Goal: Information Seeking & Learning: Check status

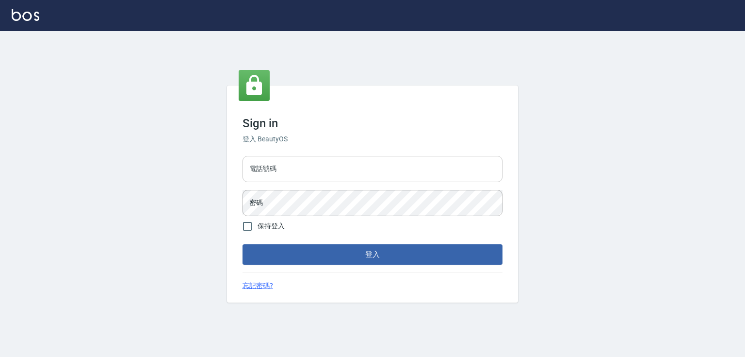
drag, startPoint x: 307, startPoint y: 167, endPoint x: 306, endPoint y: 177, distance: 9.3
click at [307, 167] on input "電話號碼" at bounding box center [373, 169] width 260 height 26
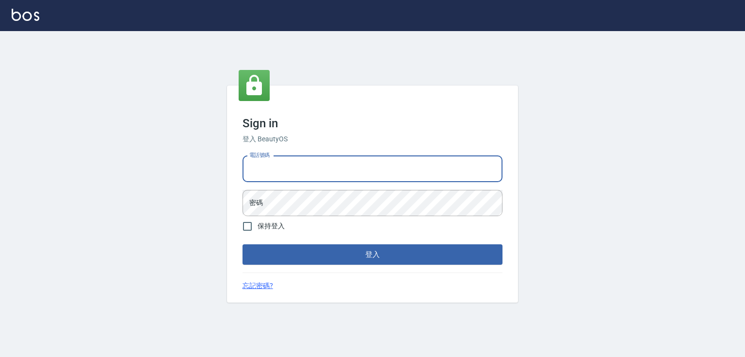
type input "0952331713"
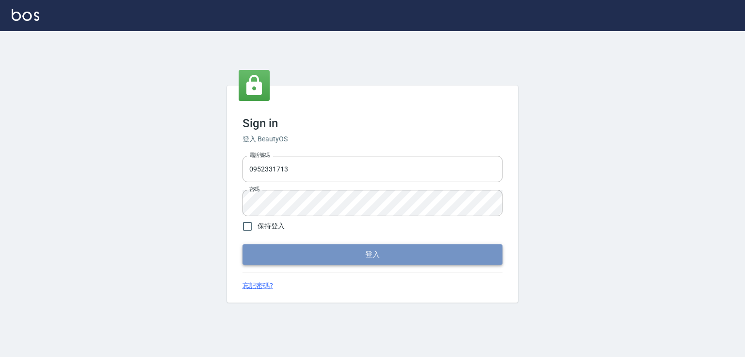
click at [392, 254] on button "登入" at bounding box center [373, 254] width 260 height 20
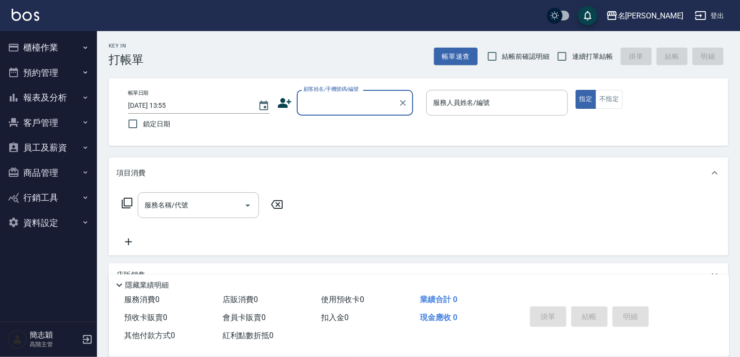
click at [48, 149] on button "員工及薪資" at bounding box center [48, 147] width 89 height 25
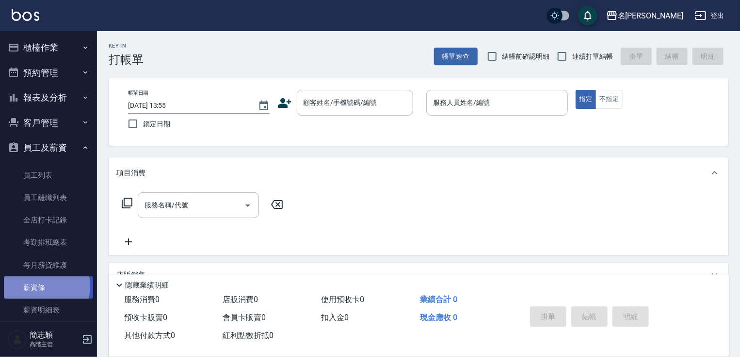
click at [41, 286] on link "薪資條" at bounding box center [48, 287] width 89 height 22
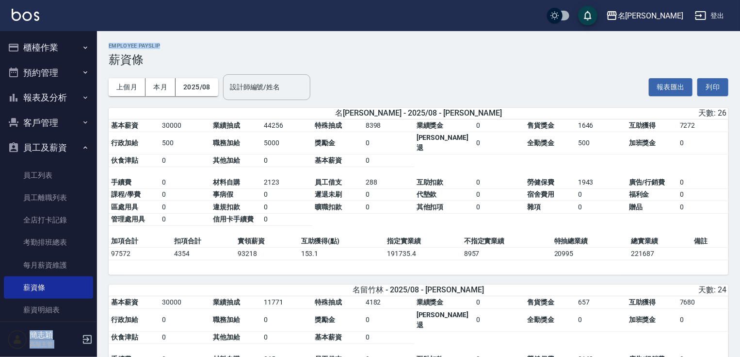
drag, startPoint x: 742, startPoint y: 39, endPoint x: 745, endPoint y: 45, distance: 5.9
drag, startPoint x: 739, startPoint y: 53, endPoint x: 740, endPoint y: 62, distance: 8.7
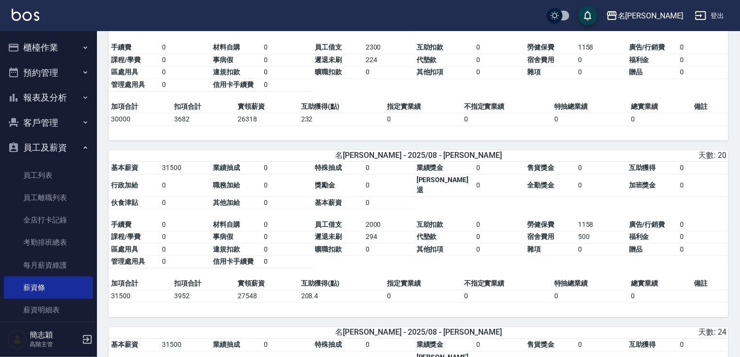
scroll to position [707, 0]
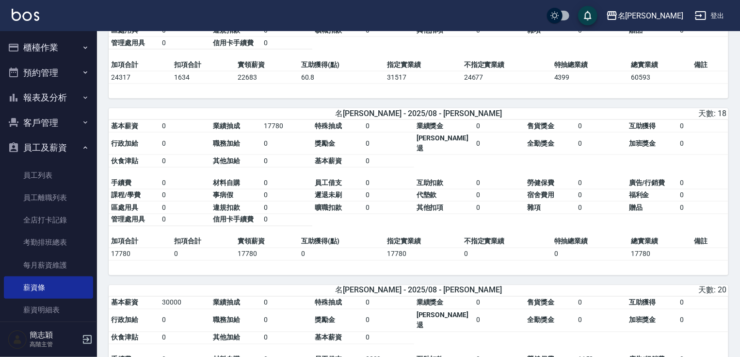
click at [739, 56] on div "名留竹林 2025-08 薪資條 列印時間： 2025-09-04-13:55 Employee Payslip 薪資條 上個月 本月 2025/08 設計師…" at bounding box center [418, 252] width 643 height 1857
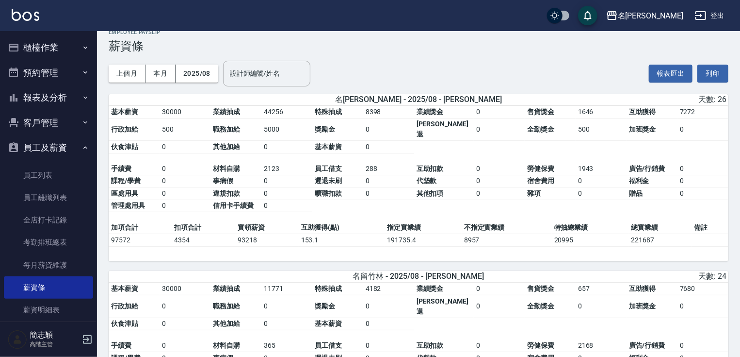
scroll to position [58, 0]
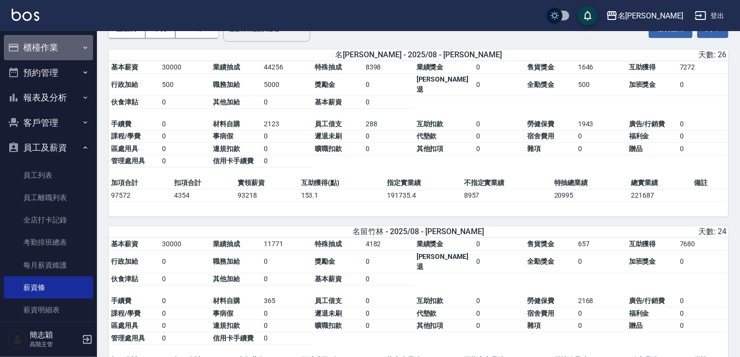
click at [63, 48] on button "櫃檯作業" at bounding box center [48, 47] width 89 height 25
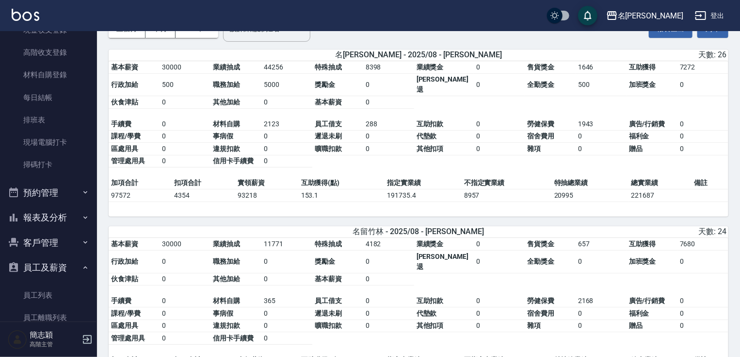
scroll to position [160, 0]
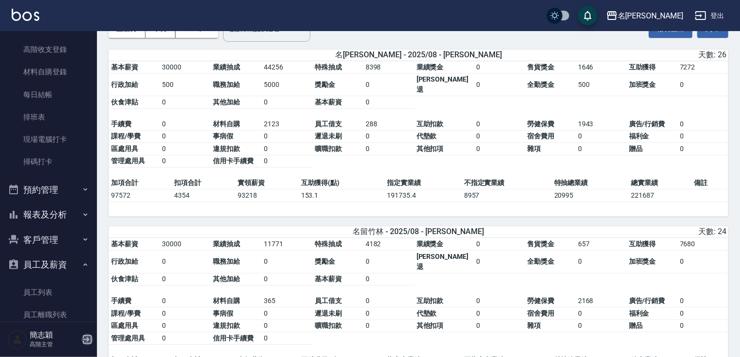
click at [86, 338] on icon "button" at bounding box center [88, 339] width 12 height 12
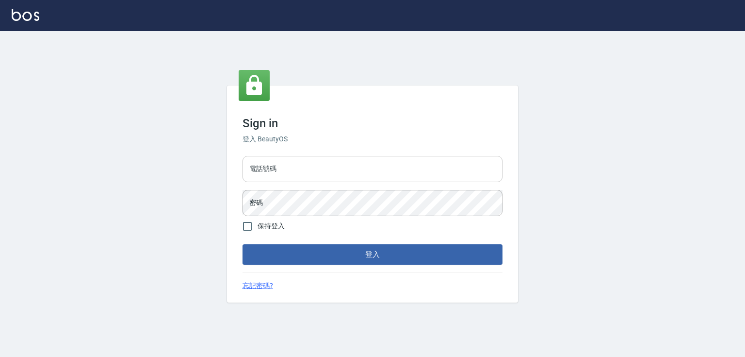
click at [280, 168] on input "電話號碼" at bounding box center [373, 169] width 260 height 26
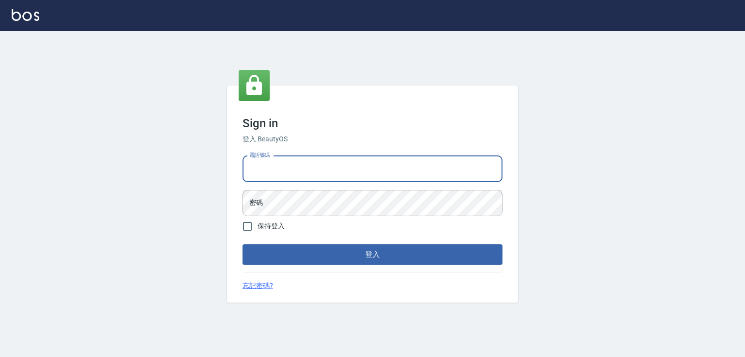
type input "0932942809"
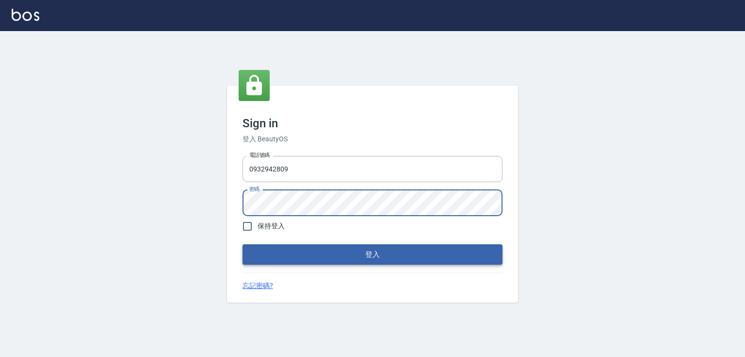
click at [373, 250] on button "登入" at bounding box center [373, 254] width 260 height 20
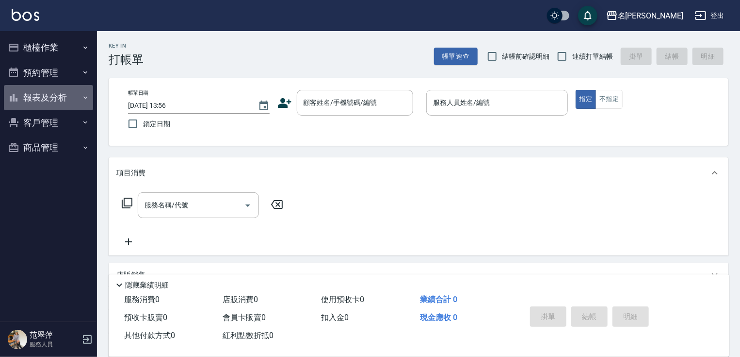
click at [50, 100] on button "報表及分析" at bounding box center [48, 97] width 89 height 25
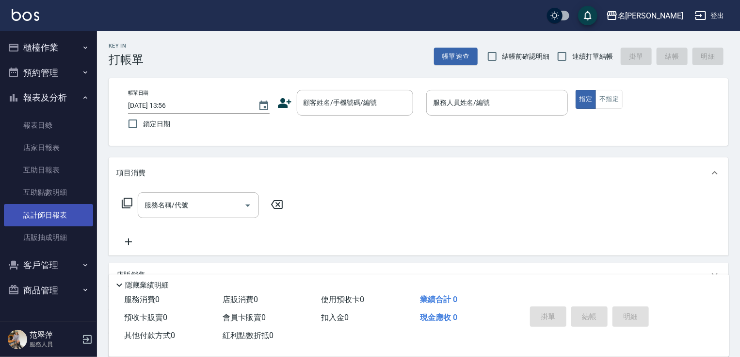
click at [71, 217] on link "設計師日報表" at bounding box center [48, 215] width 89 height 22
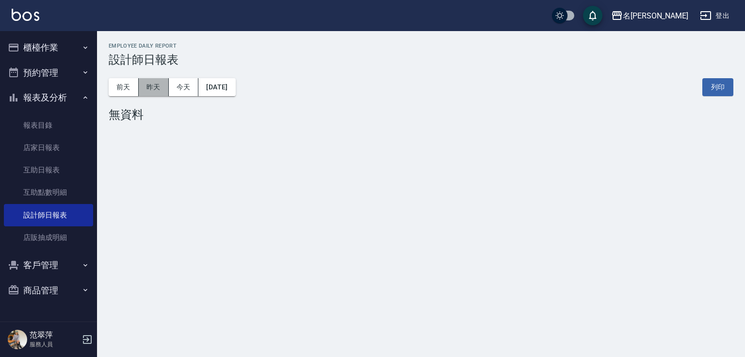
click at [153, 84] on button "昨天" at bounding box center [154, 87] width 30 height 18
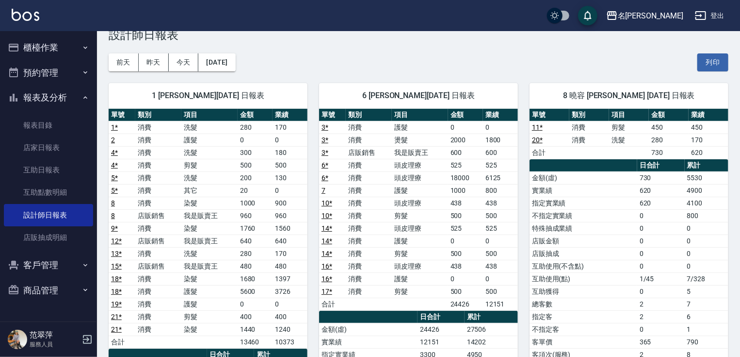
scroll to position [39, 0]
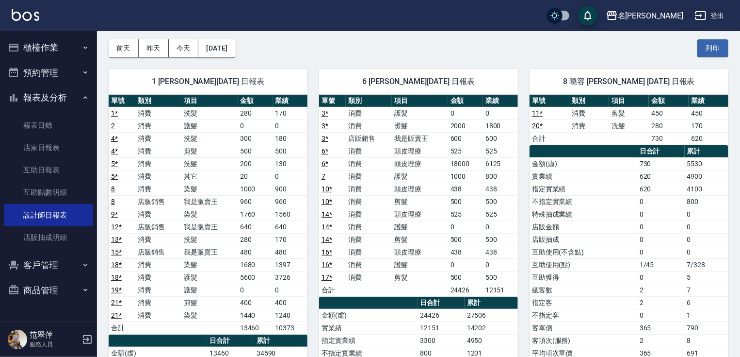
click at [50, 43] on button "櫃檯作業" at bounding box center [48, 47] width 89 height 25
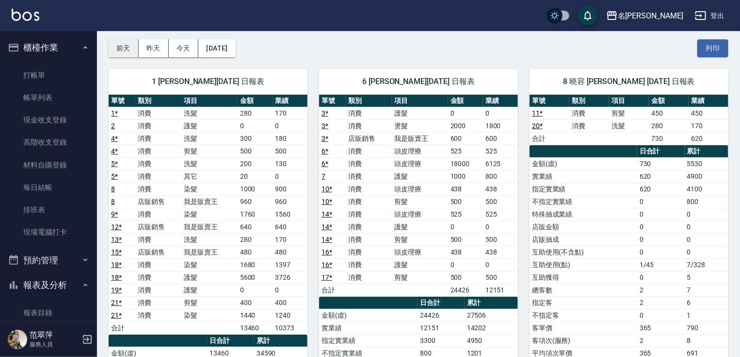
click at [130, 49] on button "前天" at bounding box center [124, 48] width 30 height 18
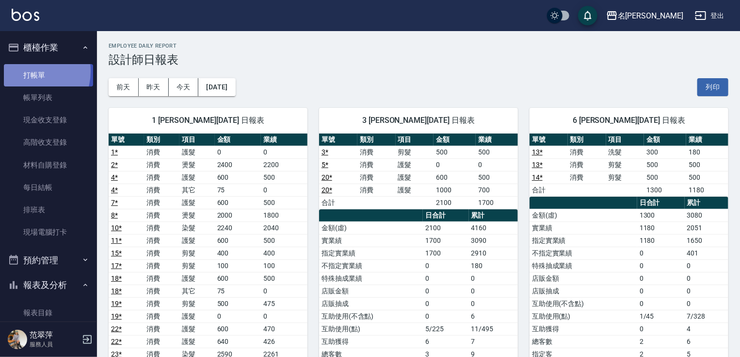
click at [28, 71] on link "打帳單" at bounding box center [48, 75] width 89 height 22
